Goal: Contribute content: Add original content to the website for others to see

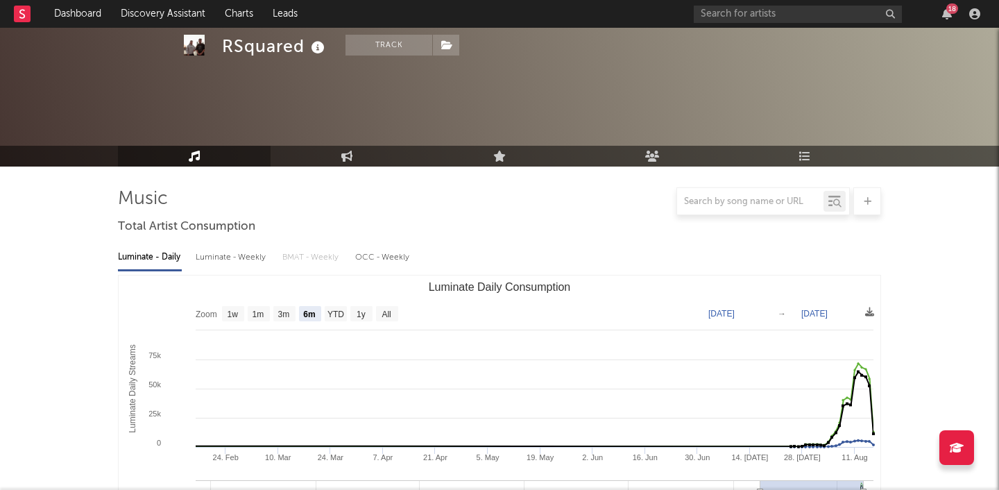
select select "6m"
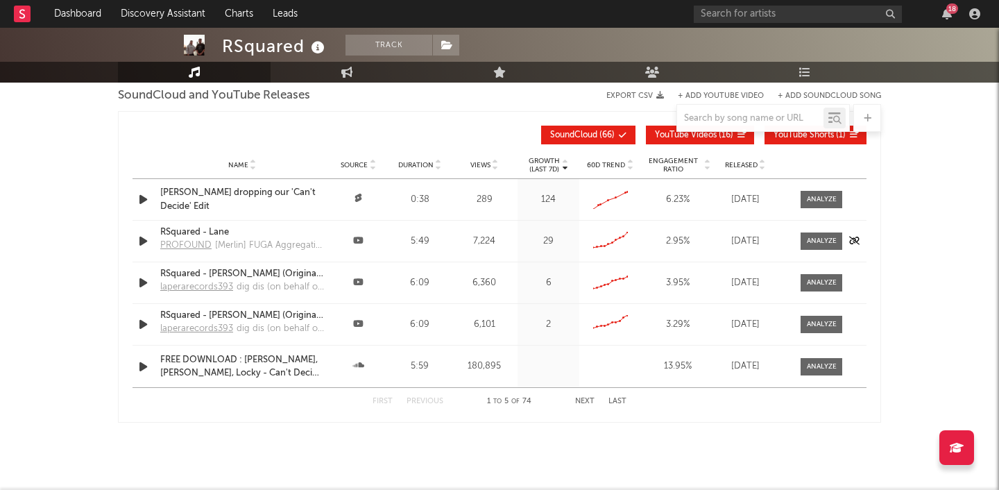
scroll to position [1509, 0]
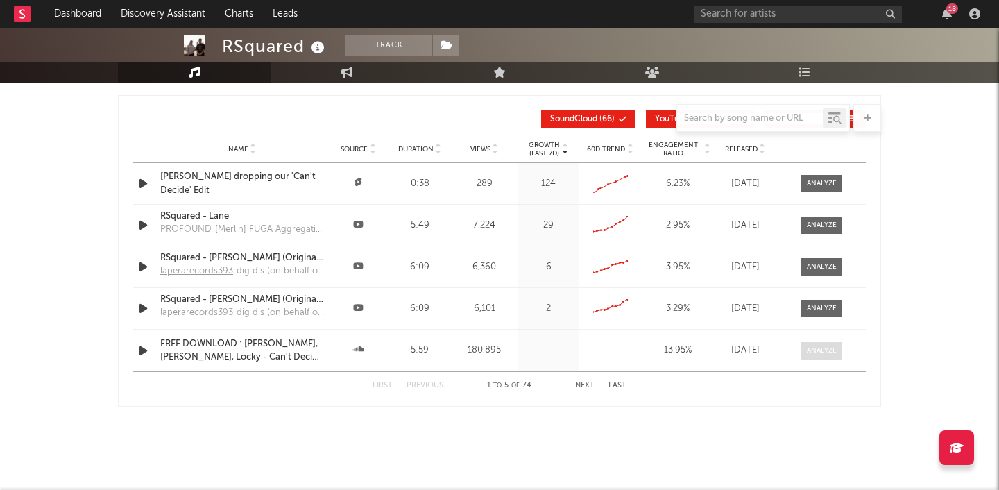
click at [813, 350] on div at bounding box center [822, 351] width 30 height 10
select select "All"
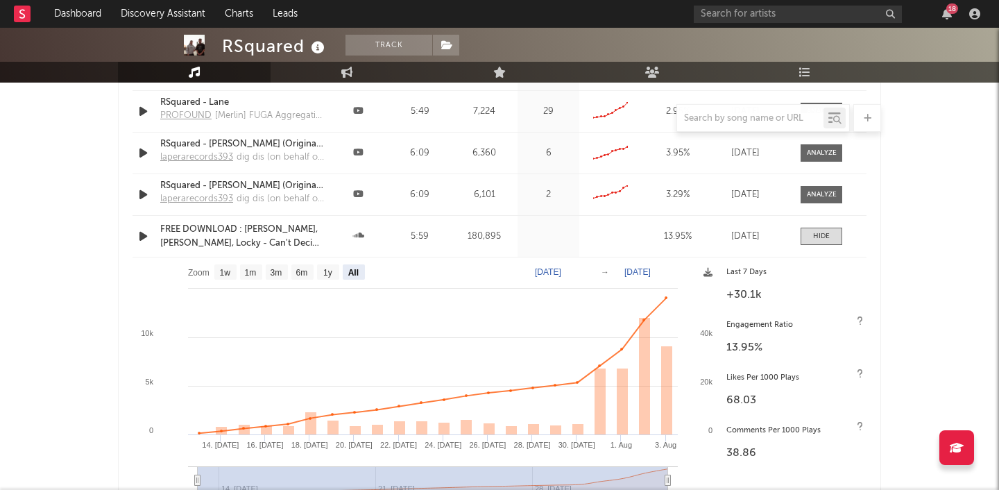
scroll to position [1625, 0]
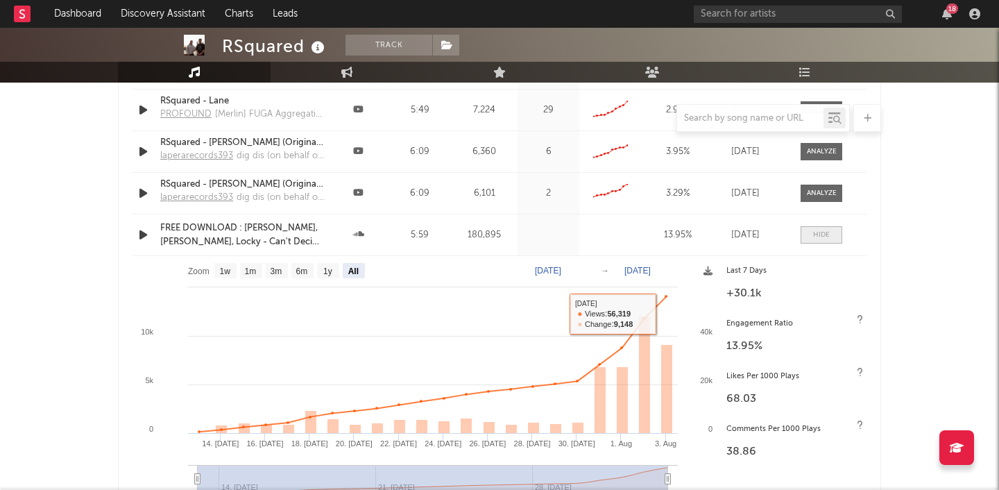
click at [829, 228] on span at bounding box center [822, 234] width 42 height 17
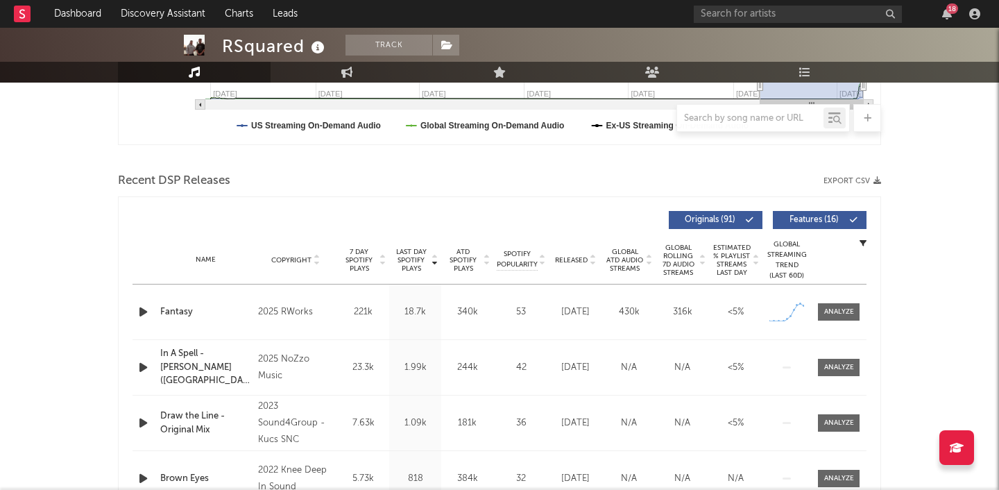
scroll to position [0, 0]
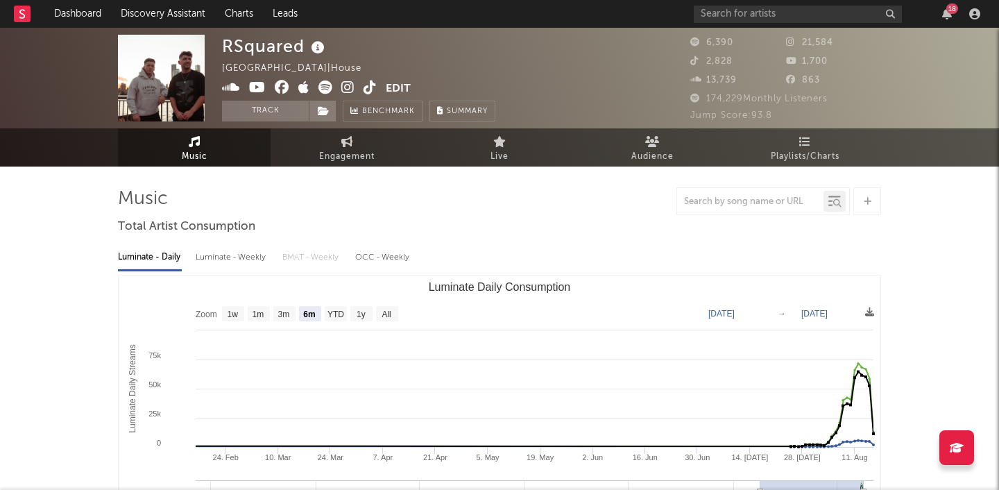
click at [951, 6] on div "18" at bounding box center [953, 8] width 12 height 10
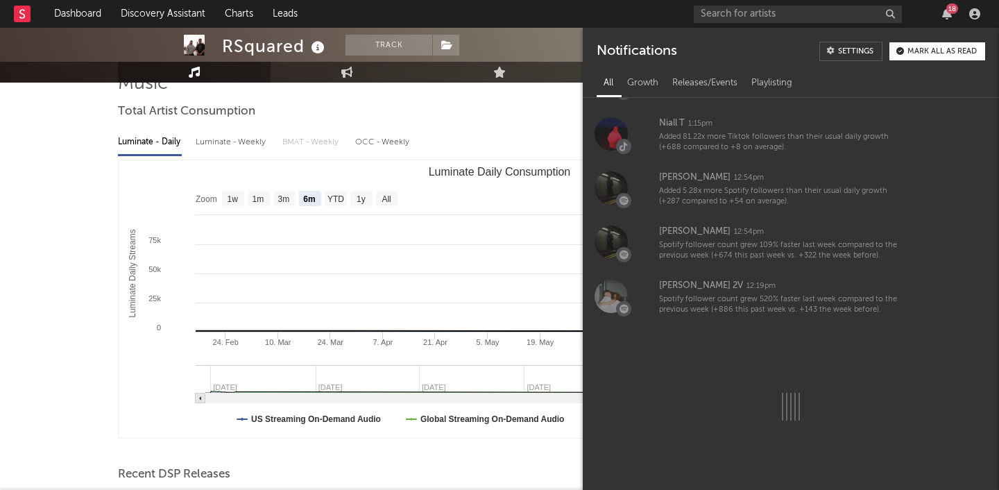
scroll to position [210, 0]
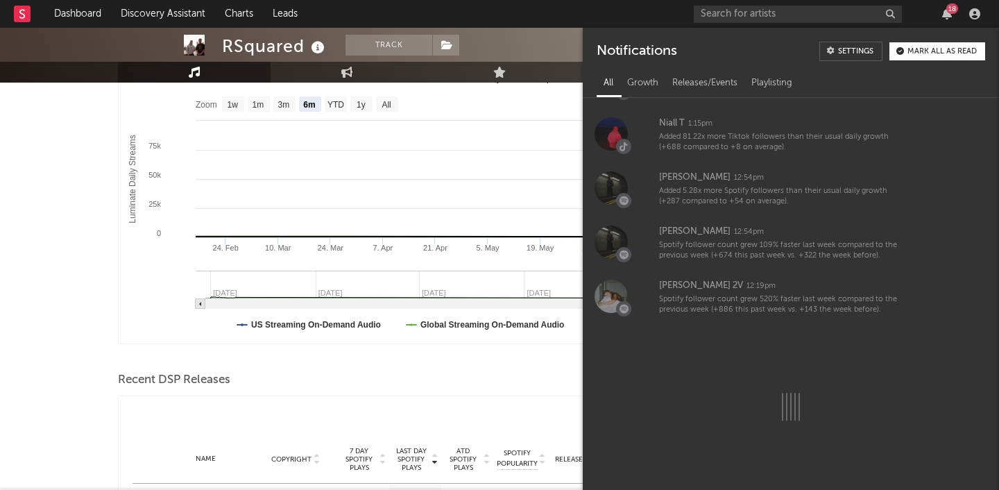
click at [499, 115] on div at bounding box center [499, 118] width 763 height 28
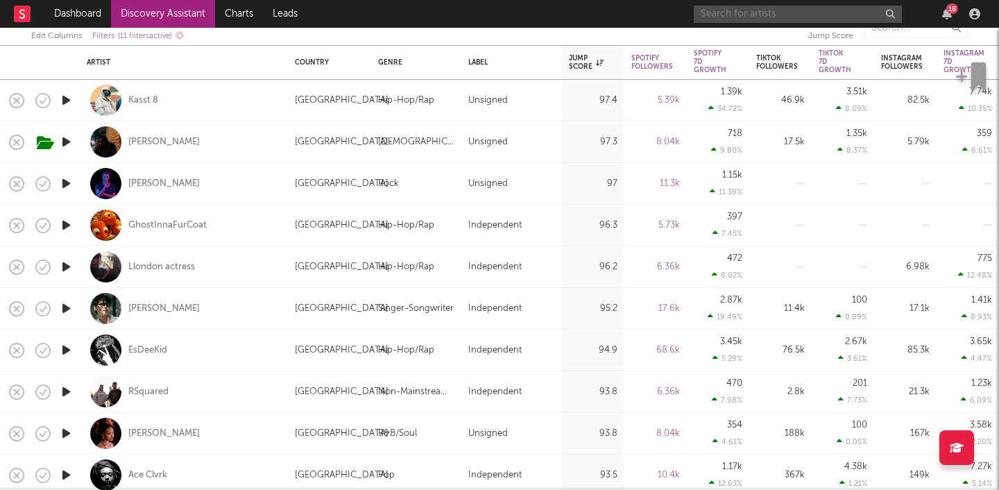
click at [728, 10] on input "text" at bounding box center [798, 14] width 208 height 17
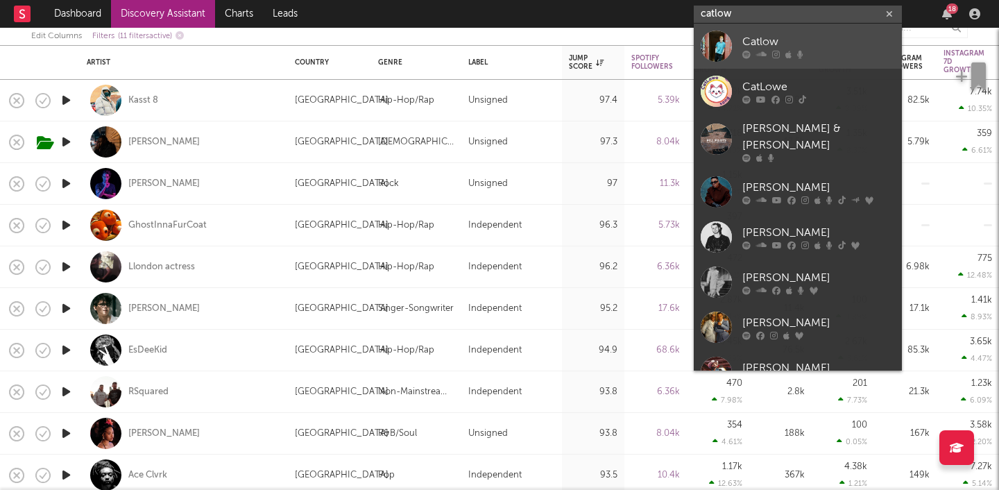
type input "catlow"
click at [787, 39] on div "Catlow" at bounding box center [819, 41] width 153 height 17
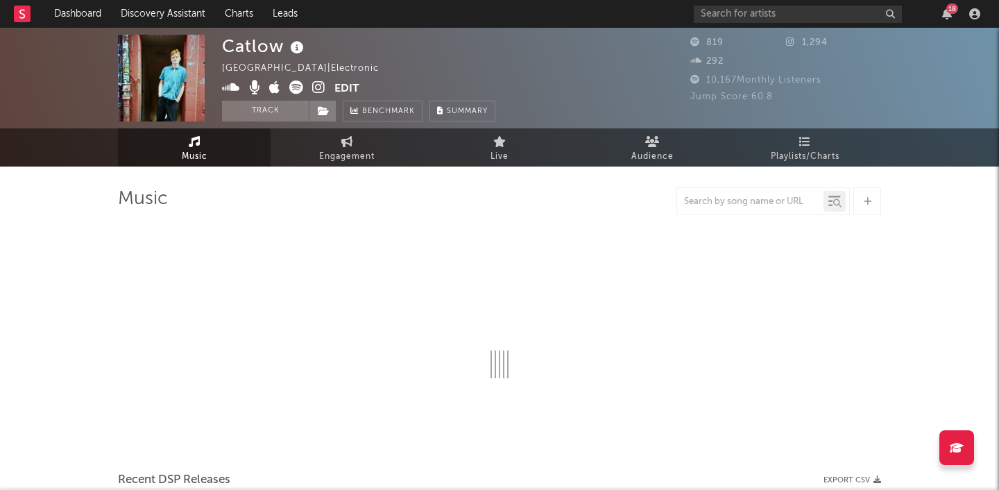
select select "1w"
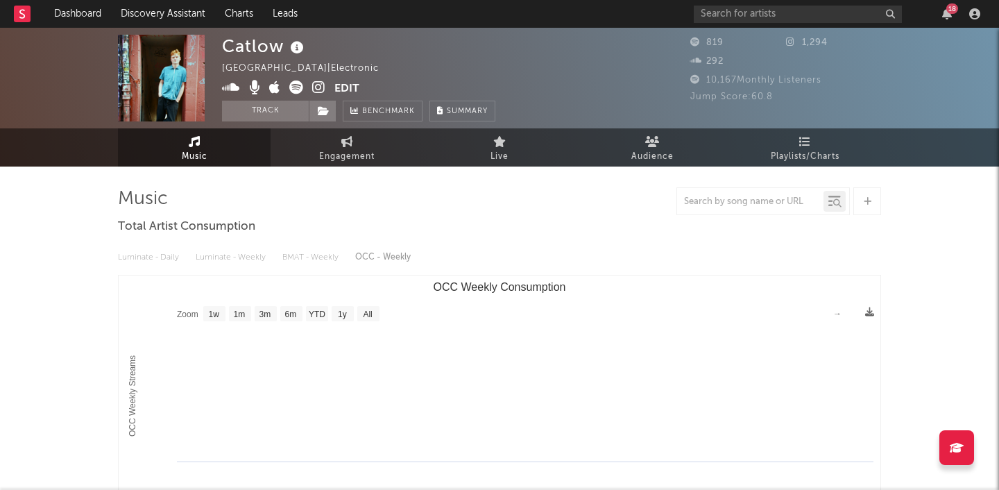
click at [317, 83] on icon at bounding box center [318, 88] width 13 height 14
click at [759, 14] on input "text" at bounding box center [798, 14] width 208 height 17
click at [768, 14] on input "[PERSON_NAME]" at bounding box center [798, 14] width 208 height 17
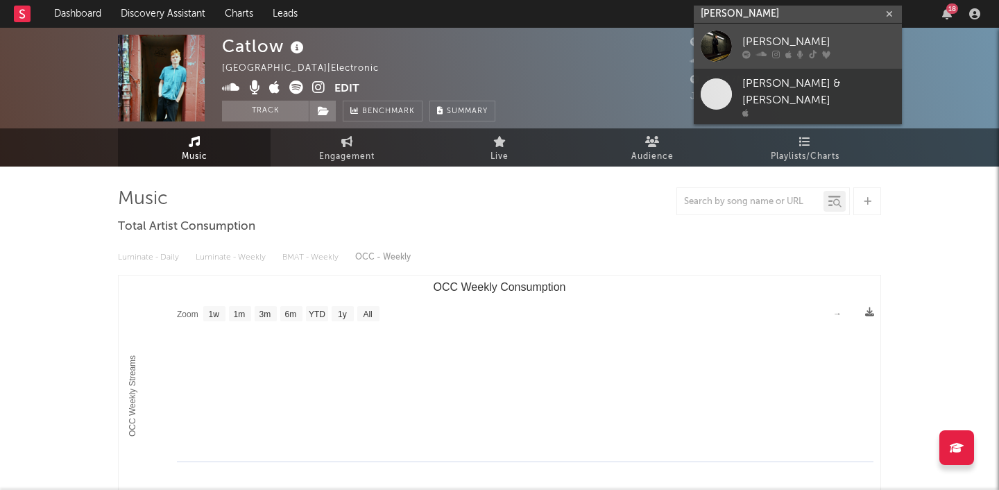
type input "[PERSON_NAME]"
click at [763, 37] on div "[PERSON_NAME]" at bounding box center [819, 41] width 153 height 17
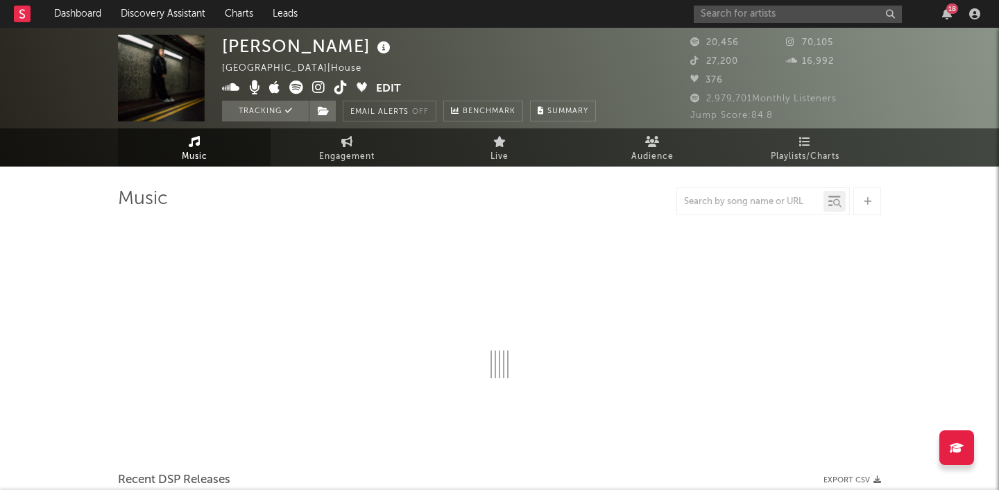
select select "6m"
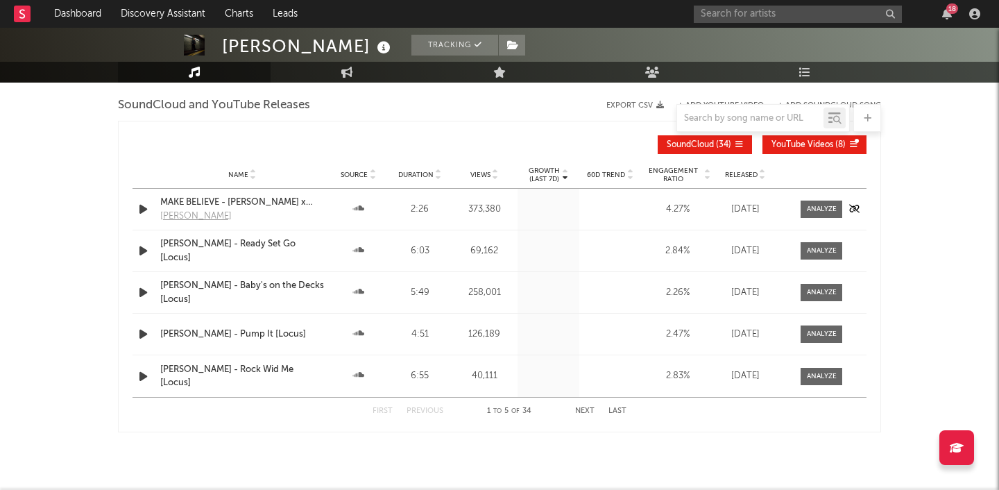
scroll to position [1501, 0]
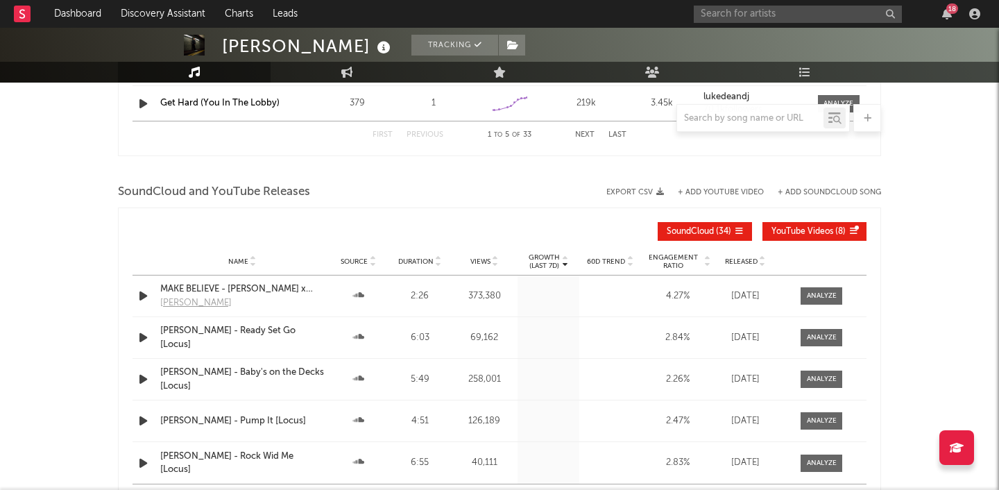
click at [812, 195] on button "+ Add SoundCloud Song" at bounding box center [829, 193] width 103 height 8
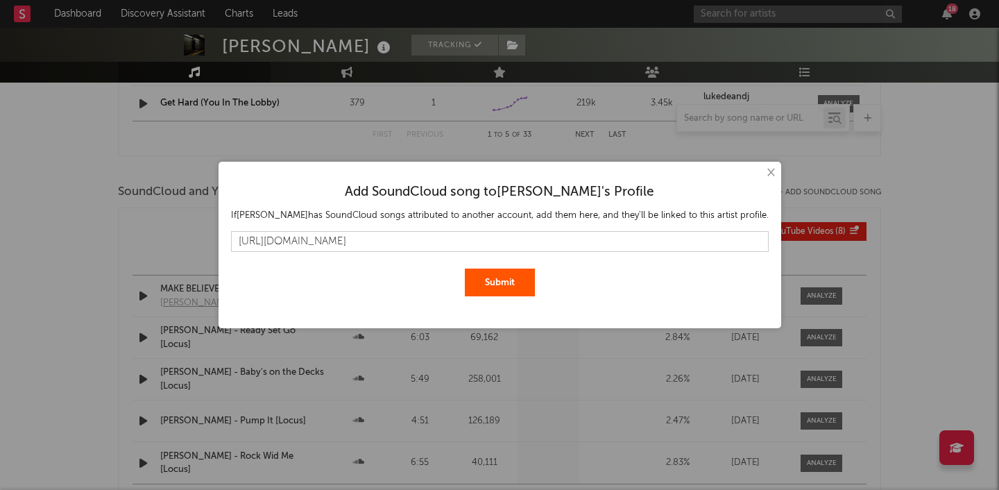
type input "[URL][DOMAIN_NAME]"
click at [502, 282] on button "Submit" at bounding box center [500, 283] width 70 height 28
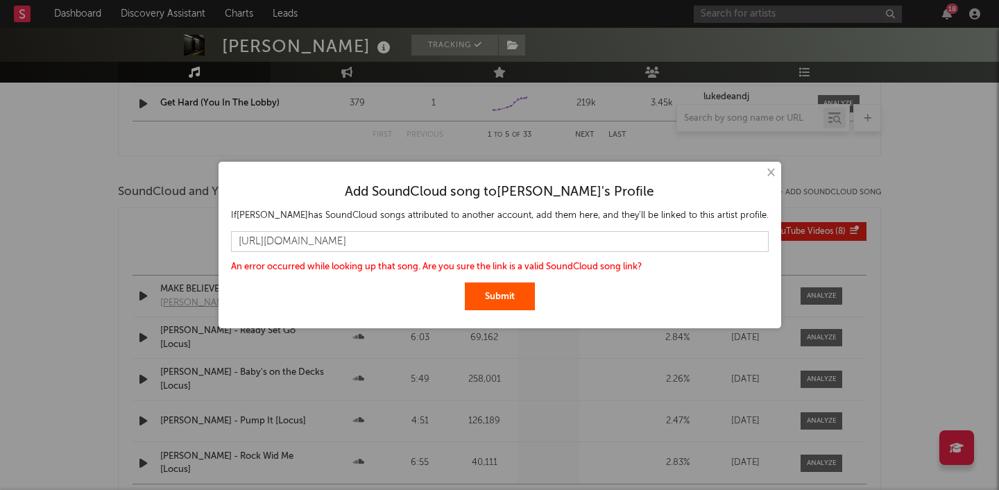
click at [495, 299] on button "Submit" at bounding box center [500, 296] width 70 height 28
click at [763, 171] on button "×" at bounding box center [770, 172] width 15 height 15
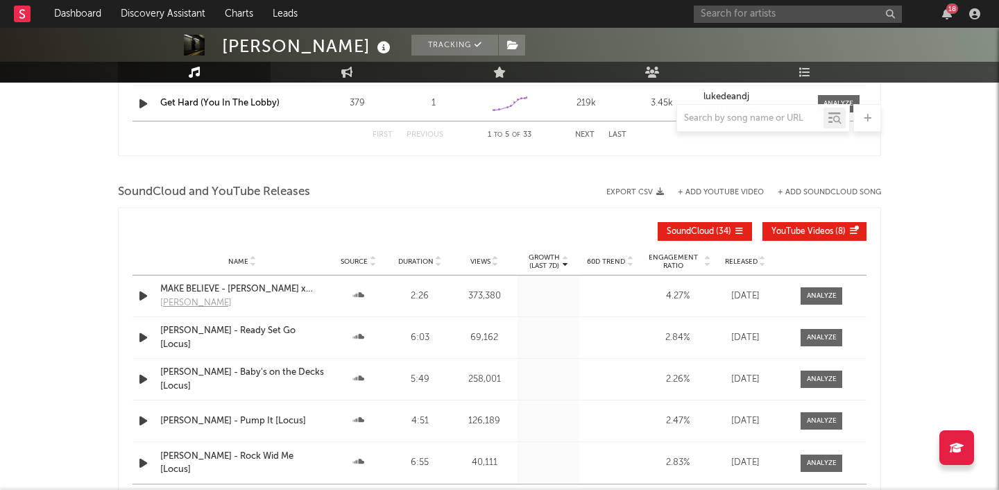
click at [816, 191] on button "+ Add SoundCloud Song" at bounding box center [829, 193] width 103 height 8
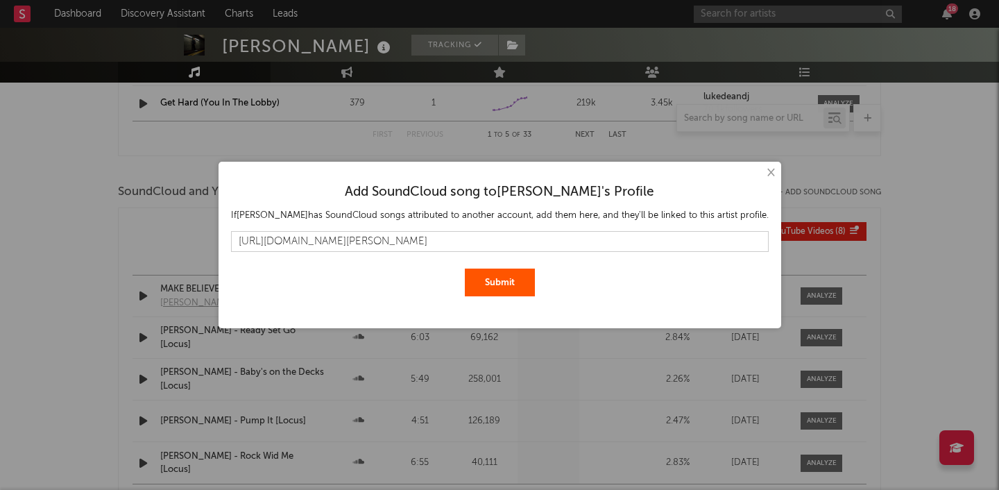
type input "[URL][DOMAIN_NAME][PERSON_NAME]"
click at [465, 269] on button "Submit" at bounding box center [500, 283] width 70 height 28
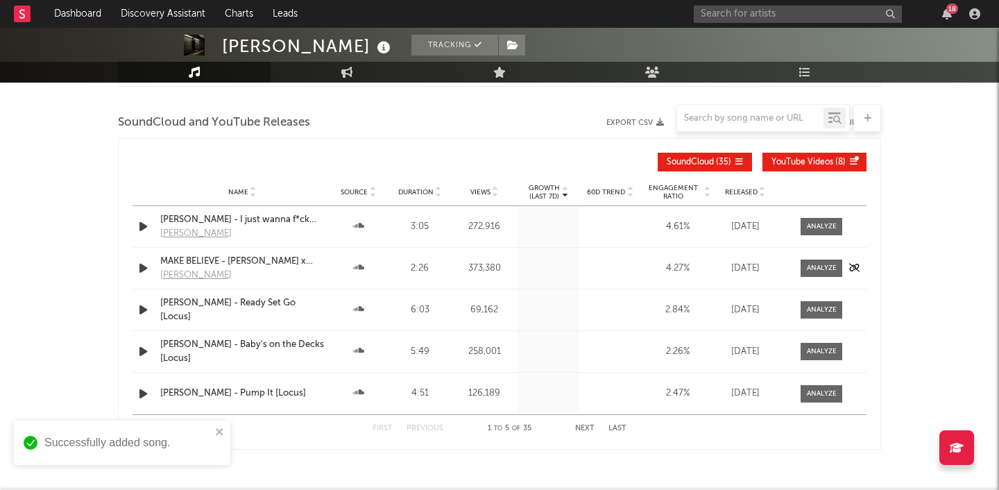
scroll to position [1634, 0]
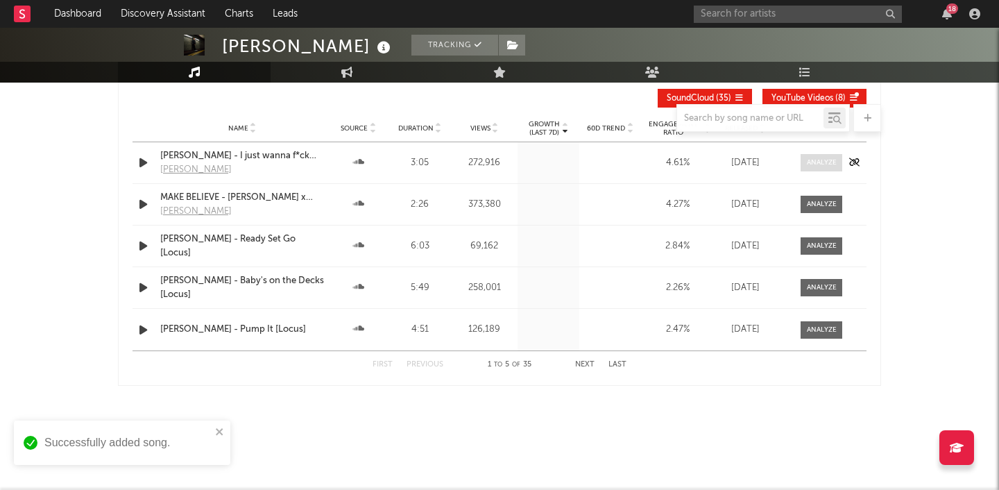
click at [817, 163] on div at bounding box center [822, 163] width 30 height 10
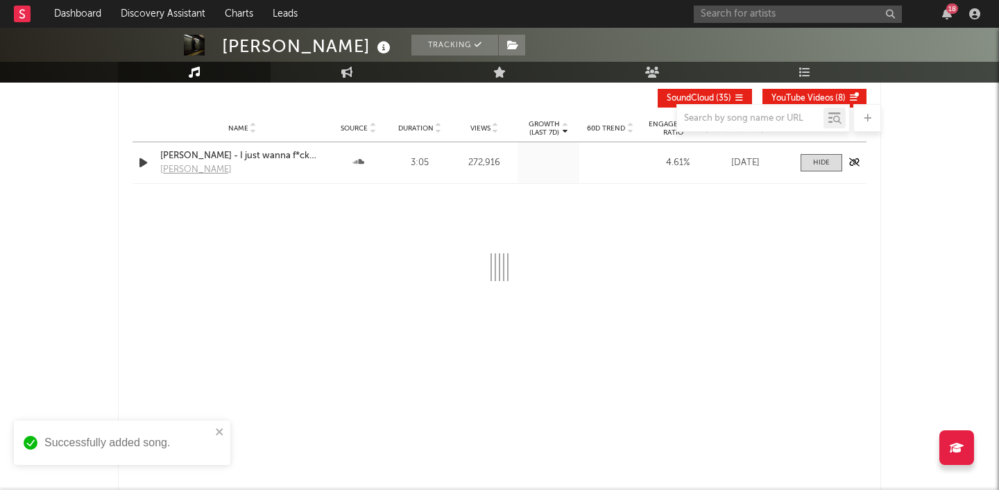
select select "1w"
